Goal: Task Accomplishment & Management: Manage account settings

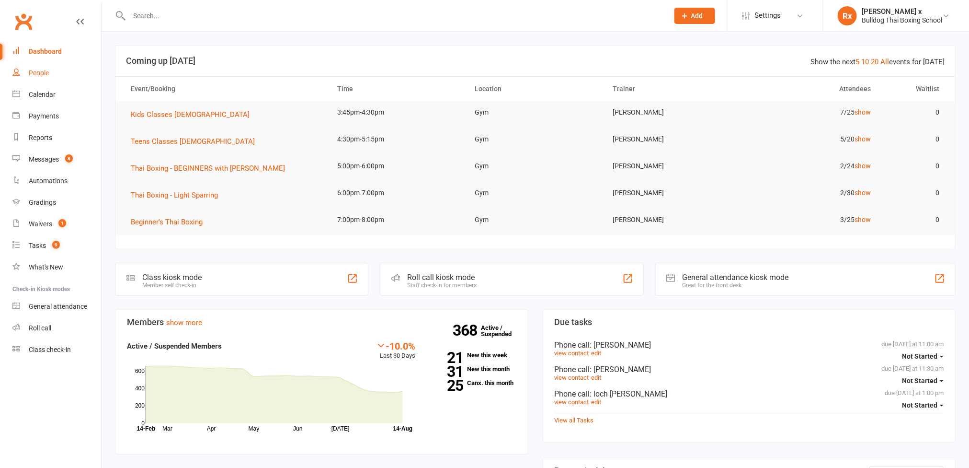
click at [46, 82] on link "People" at bounding box center [56, 73] width 89 height 22
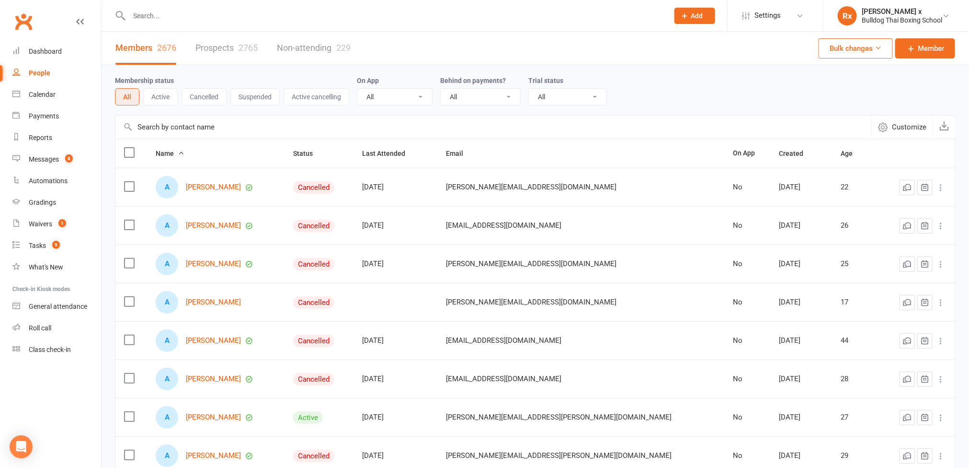
click at [231, 51] on link "Prospects 2765" at bounding box center [226, 48] width 62 height 33
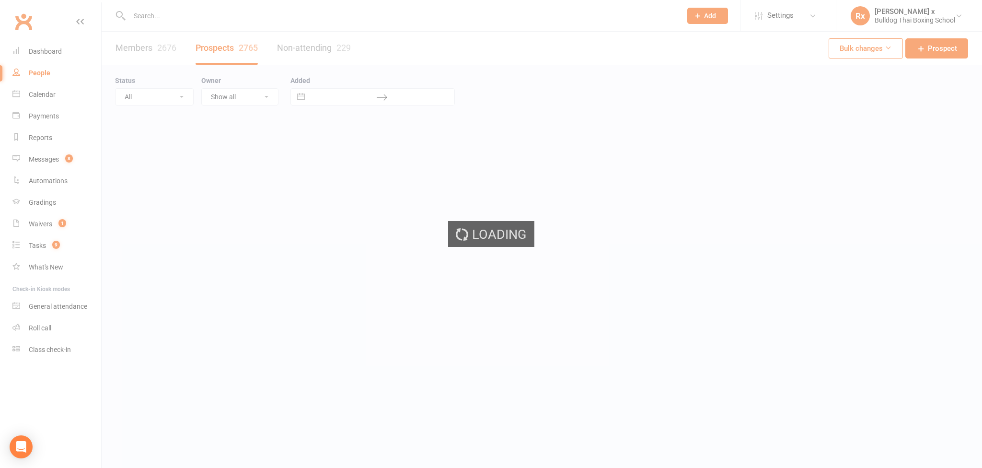
select select "100"
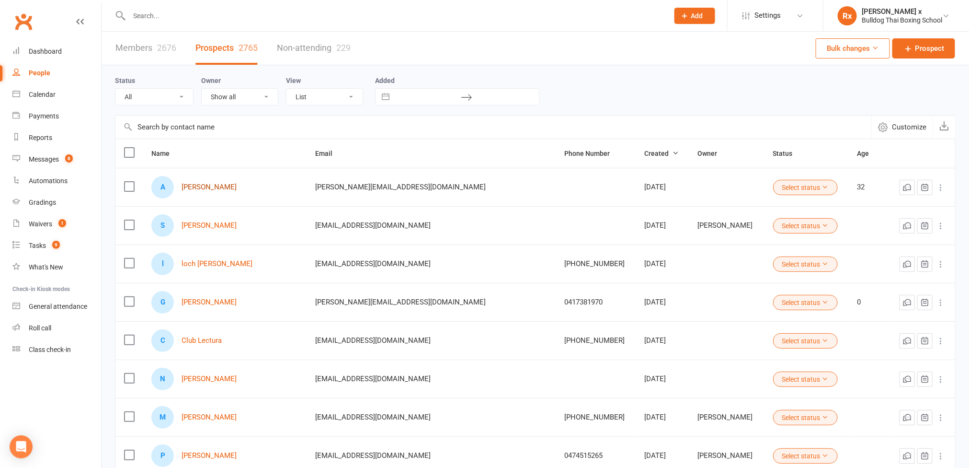
click at [218, 184] on link "[PERSON_NAME]" at bounding box center [209, 187] width 55 height 8
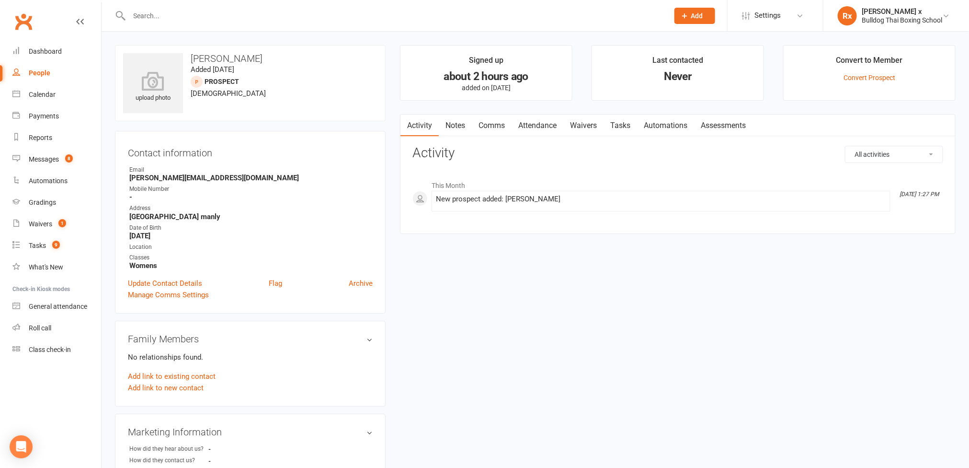
click at [232, 57] on h3 "[PERSON_NAME]" at bounding box center [250, 58] width 254 height 11
copy h3 "[PERSON_NAME]"
click at [172, 175] on strong "[PERSON_NAME][EMAIL_ADDRESS][DOMAIN_NAME]" at bounding box center [250, 177] width 243 height 9
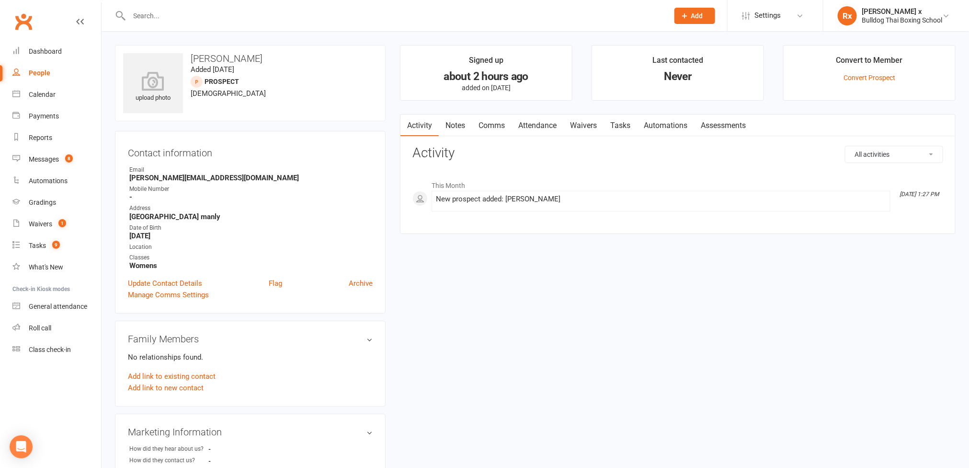
click at [175, 174] on strong "[PERSON_NAME][EMAIL_ADDRESS][DOMAIN_NAME]" at bounding box center [250, 177] width 243 height 9
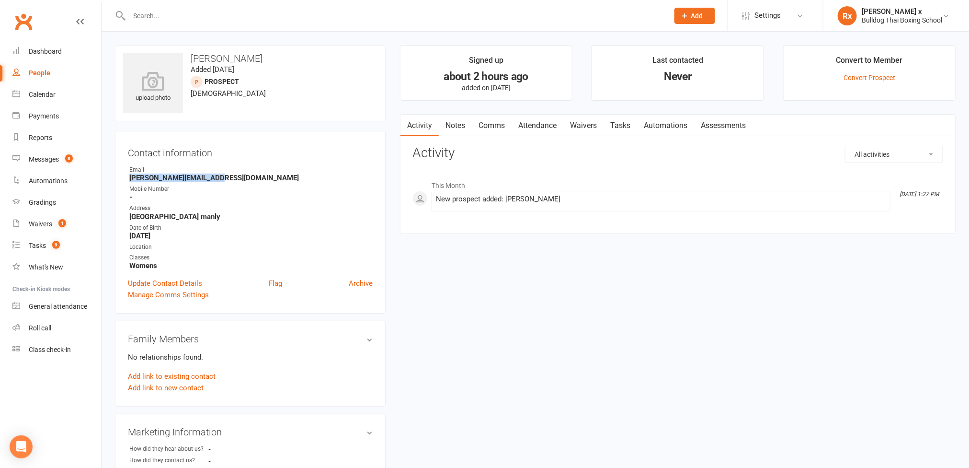
click at [175, 174] on strong "[PERSON_NAME][EMAIL_ADDRESS][DOMAIN_NAME]" at bounding box center [250, 177] width 243 height 9
click at [459, 125] on link "Notes" at bounding box center [455, 126] width 33 height 22
click at [913, 153] on button "+ New Note" at bounding box center [917, 154] width 51 height 17
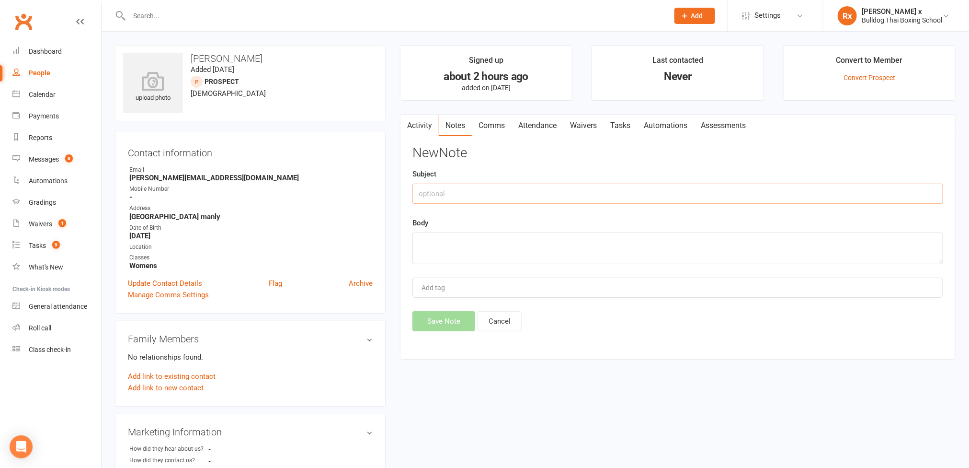
click at [479, 193] on input "text" at bounding box center [678, 194] width 531 height 20
type input "cw optin"
click at [461, 250] on textarea at bounding box center [678, 248] width 531 height 32
type textarea "Did not add to nurture yet. Unsure where lead came from."
click at [440, 323] on button "Save Note" at bounding box center [444, 321] width 63 height 20
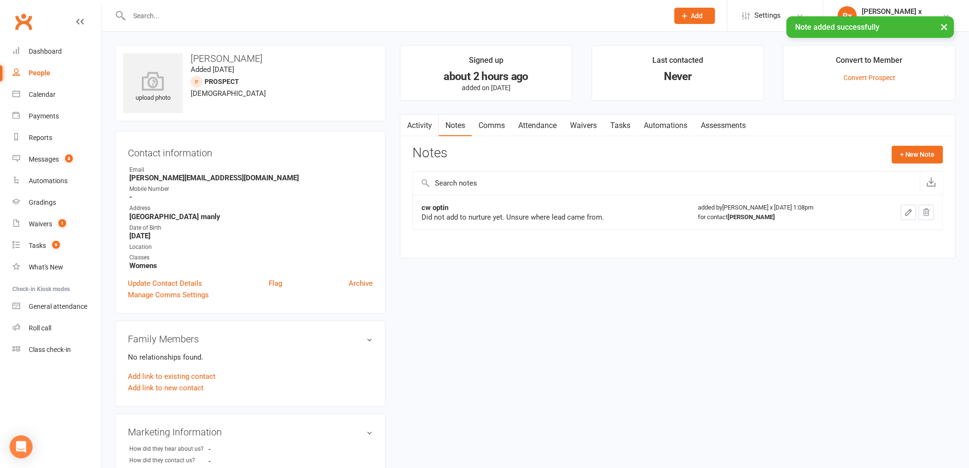
click at [621, 127] on link "Tasks" at bounding box center [621, 126] width 34 height 22
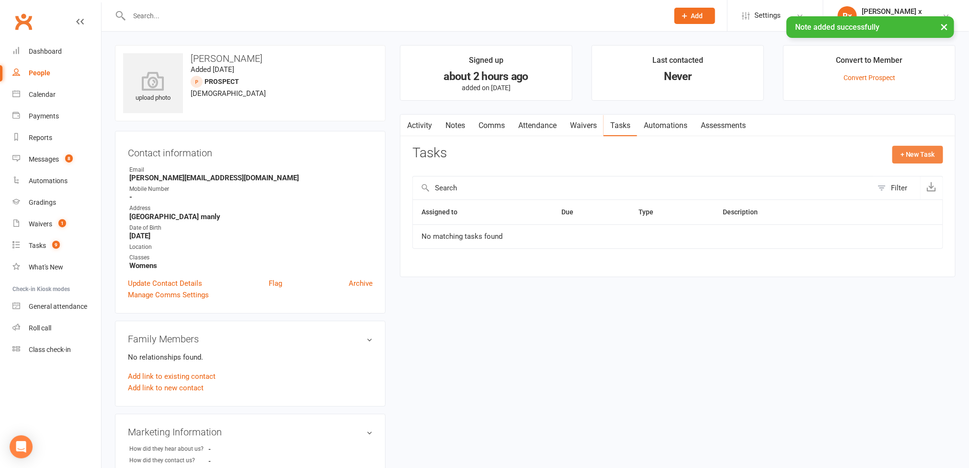
click at [910, 152] on button "+ New Task" at bounding box center [918, 154] width 51 height 17
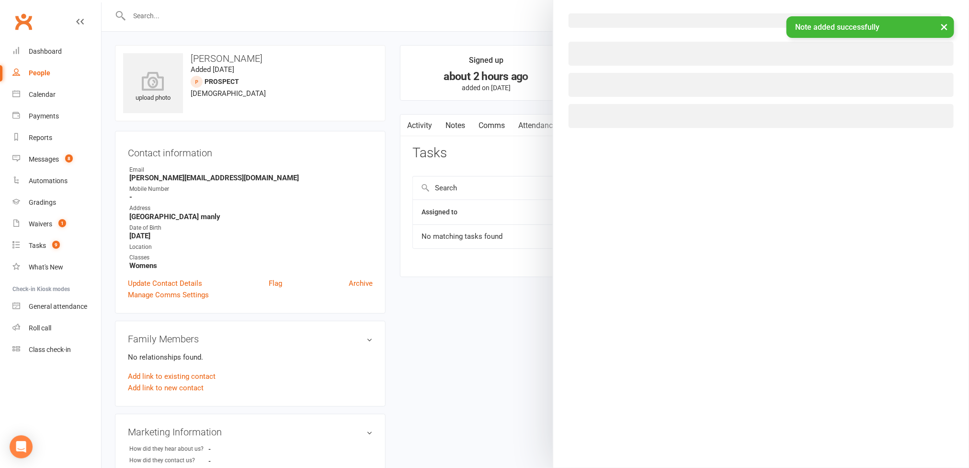
select select "45795"
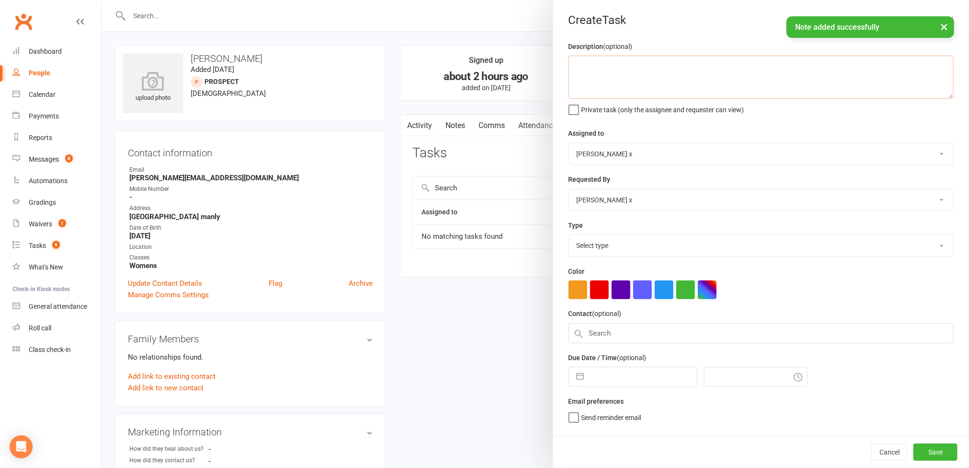
click at [595, 71] on textarea at bounding box center [761, 77] width 385 height 43
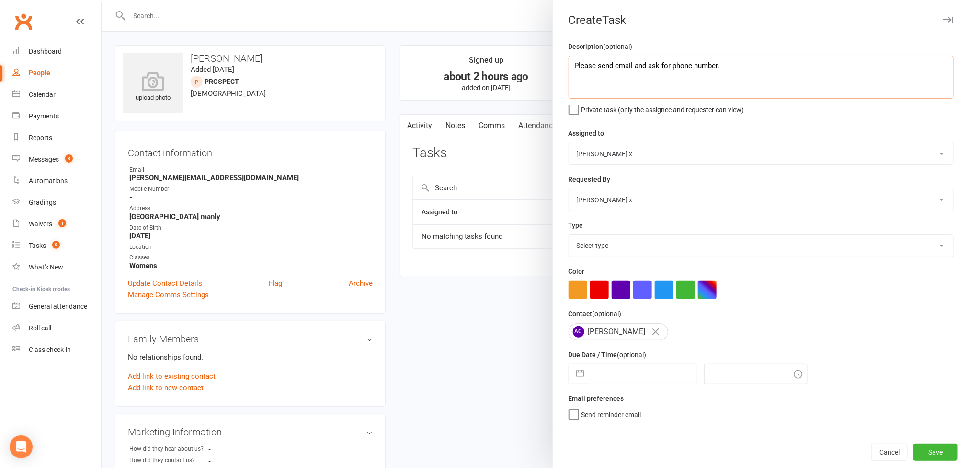
type textarea "Please send email and ask for phone number."
click at [921, 151] on select "[PERSON_NAME] [PERSON_NAME] O'[PERSON_NAME] x [PERSON_NAME] [PERSON_NAME] [PERS…" at bounding box center [761, 153] width 384 height 21
select select "12940"
click at [569, 144] on select "[PERSON_NAME] [PERSON_NAME] O'[PERSON_NAME] x [PERSON_NAME] [PERSON_NAME] [PERS…" at bounding box center [761, 153] width 384 height 21
click at [924, 249] on select "Select type Action E-mail Meeting Phone call Text Add new task type" at bounding box center [761, 245] width 384 height 21
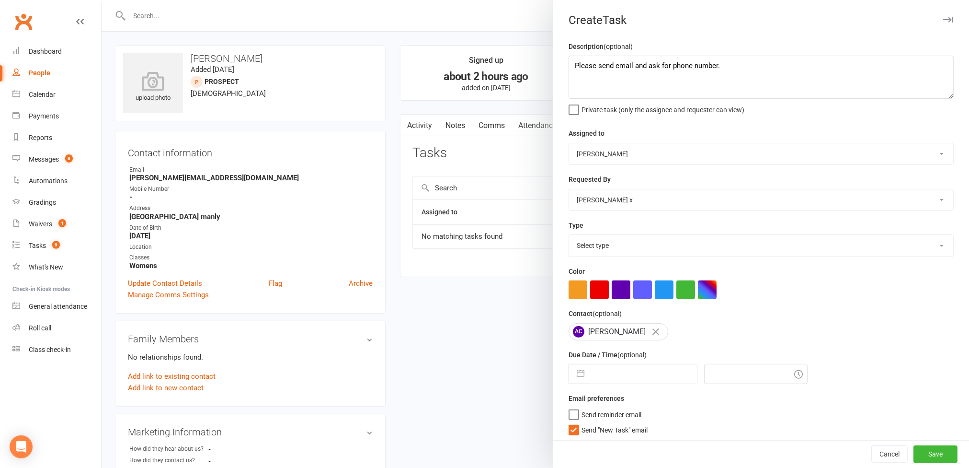
select select "12049"
click at [569, 237] on select "Select type Action E-mail Meeting Phone call Text Add new task type" at bounding box center [761, 245] width 384 height 21
click at [630, 381] on input "text" at bounding box center [643, 373] width 108 height 19
select select "6"
select select "2025"
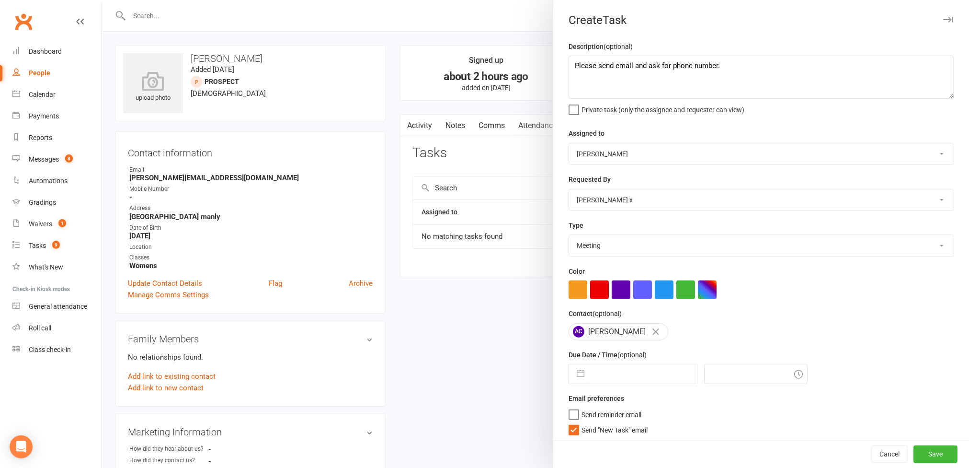
select select "7"
select select "2025"
select select "8"
select select "2025"
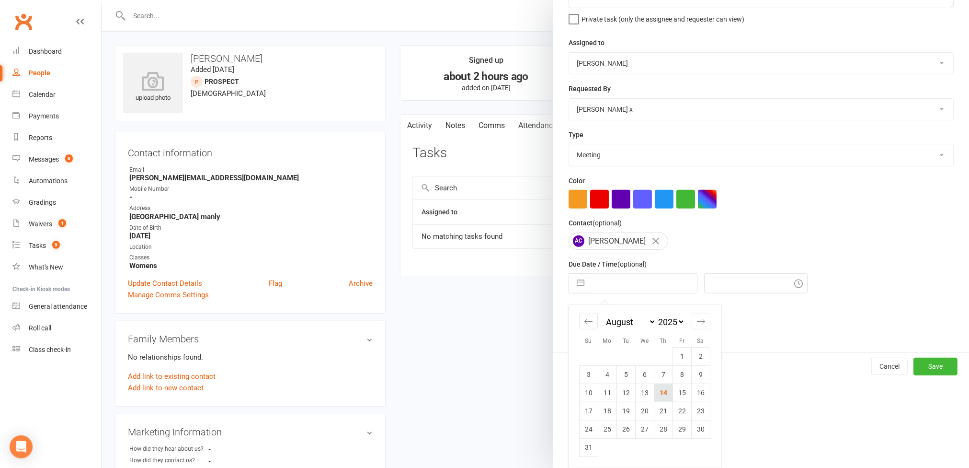
click at [659, 393] on td "14" at bounding box center [663, 392] width 19 height 18
type input "[DATE]"
type input "1:15pm"
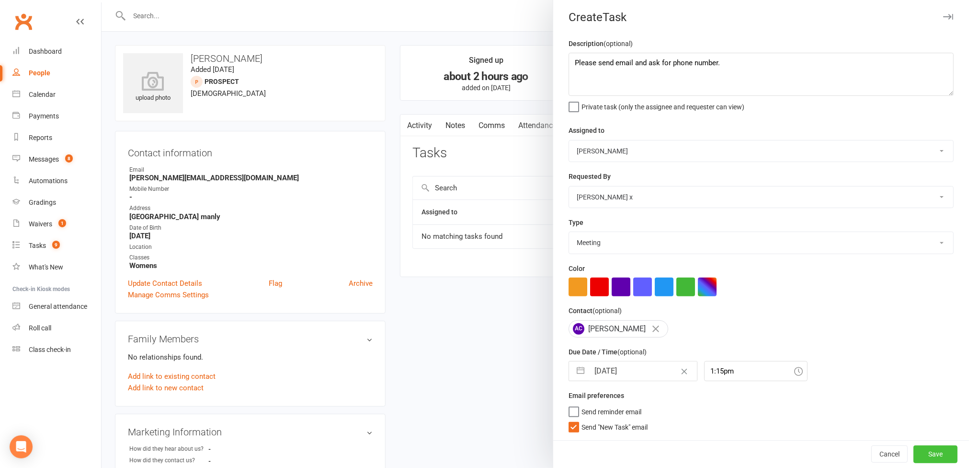
click at [917, 451] on button "Save" at bounding box center [936, 453] width 44 height 17
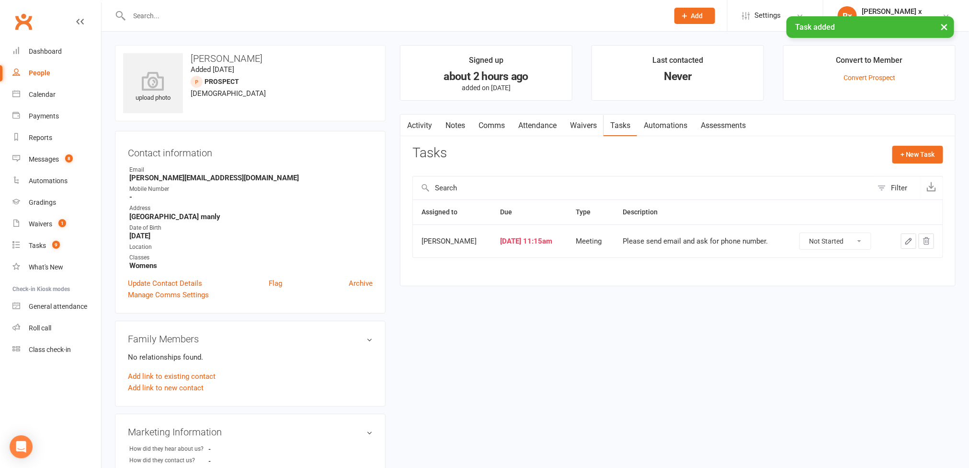
drag, startPoint x: 190, startPoint y: 59, endPoint x: 254, endPoint y: 59, distance: 64.2
click at [254, 59] on h3 "[PERSON_NAME]" at bounding box center [250, 58] width 254 height 11
copy h3 "[PERSON_NAME]"
click at [40, 75] on div "People" at bounding box center [40, 73] width 22 height 8
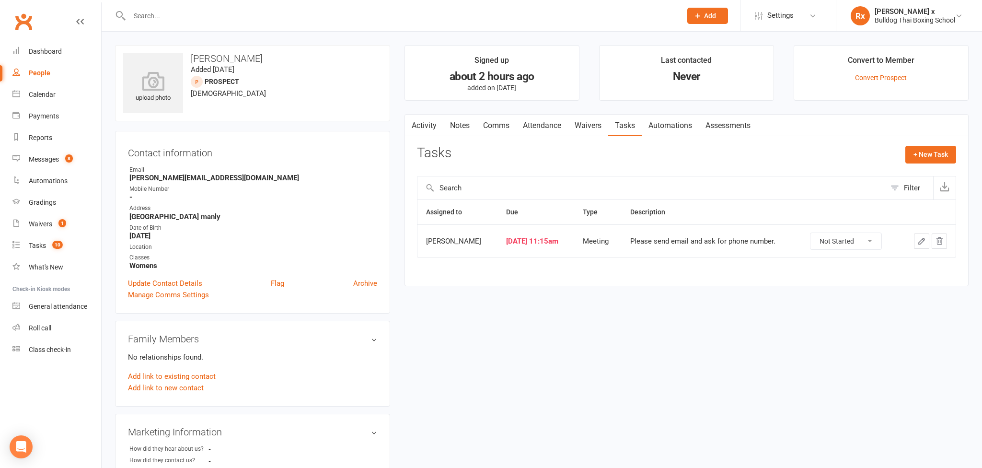
select select "100"
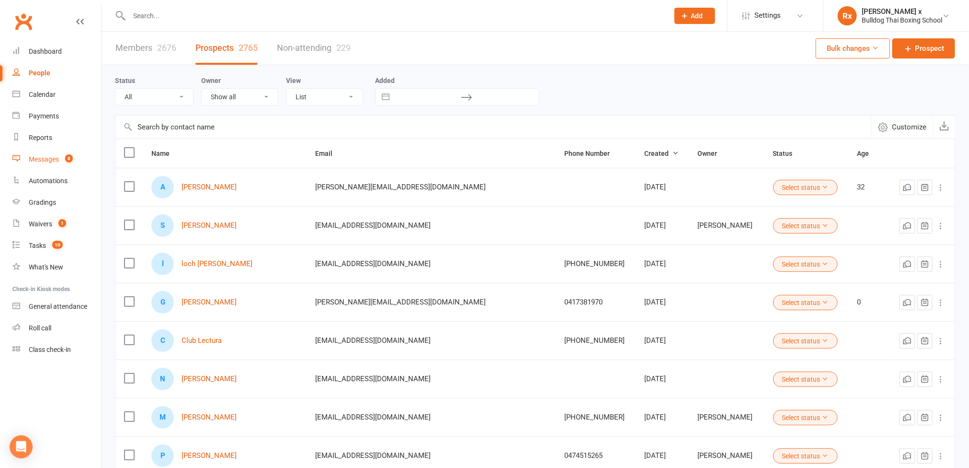
click at [54, 154] on link "Messages 8" at bounding box center [56, 160] width 89 height 22
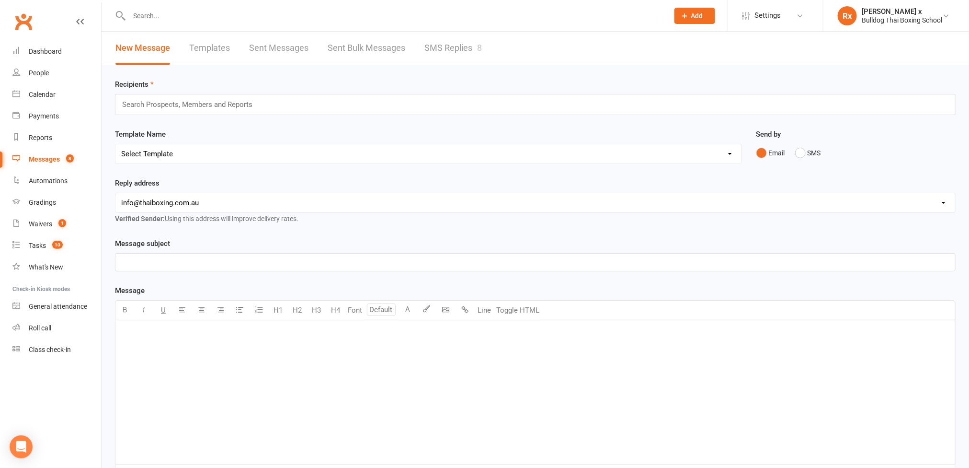
click at [437, 39] on link "SMS Replies 8" at bounding box center [453, 48] width 57 height 33
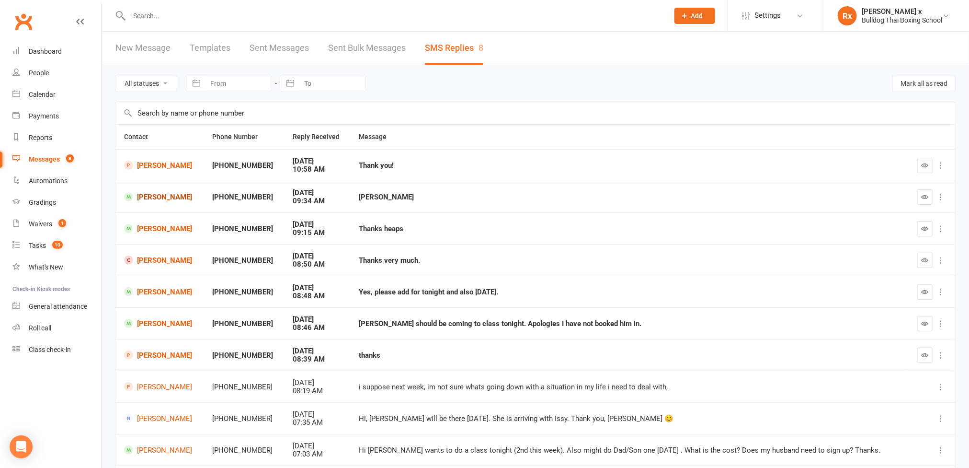
click at [166, 199] on link "[PERSON_NAME]" at bounding box center [159, 196] width 71 height 9
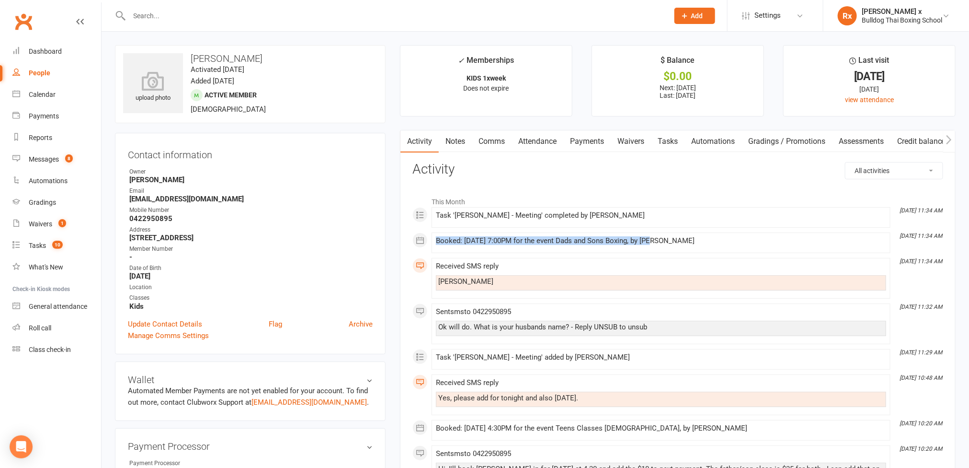
drag, startPoint x: 654, startPoint y: 240, endPoint x: 433, endPoint y: 236, distance: 221.9
click at [433, 236] on li "[DATE] 11:34 AM Booked: [DATE] 7:00PM for the event Dads and Sons Boxing, by [P…" at bounding box center [661, 242] width 459 height 21
copy div "Booked: [DATE] 7:00PM for the event Dads and Sons Boxing"
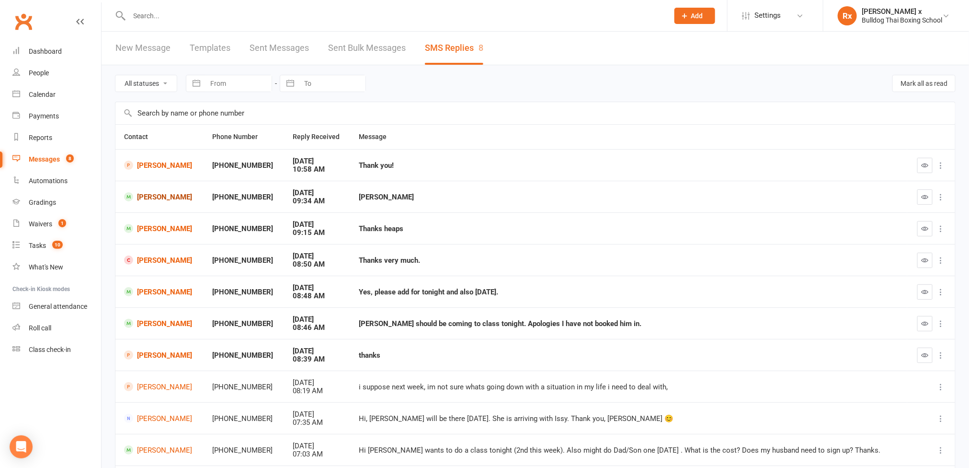
click at [188, 199] on link "[PERSON_NAME]" at bounding box center [159, 196] width 71 height 9
